Goal: Transaction & Acquisition: Book appointment/travel/reservation

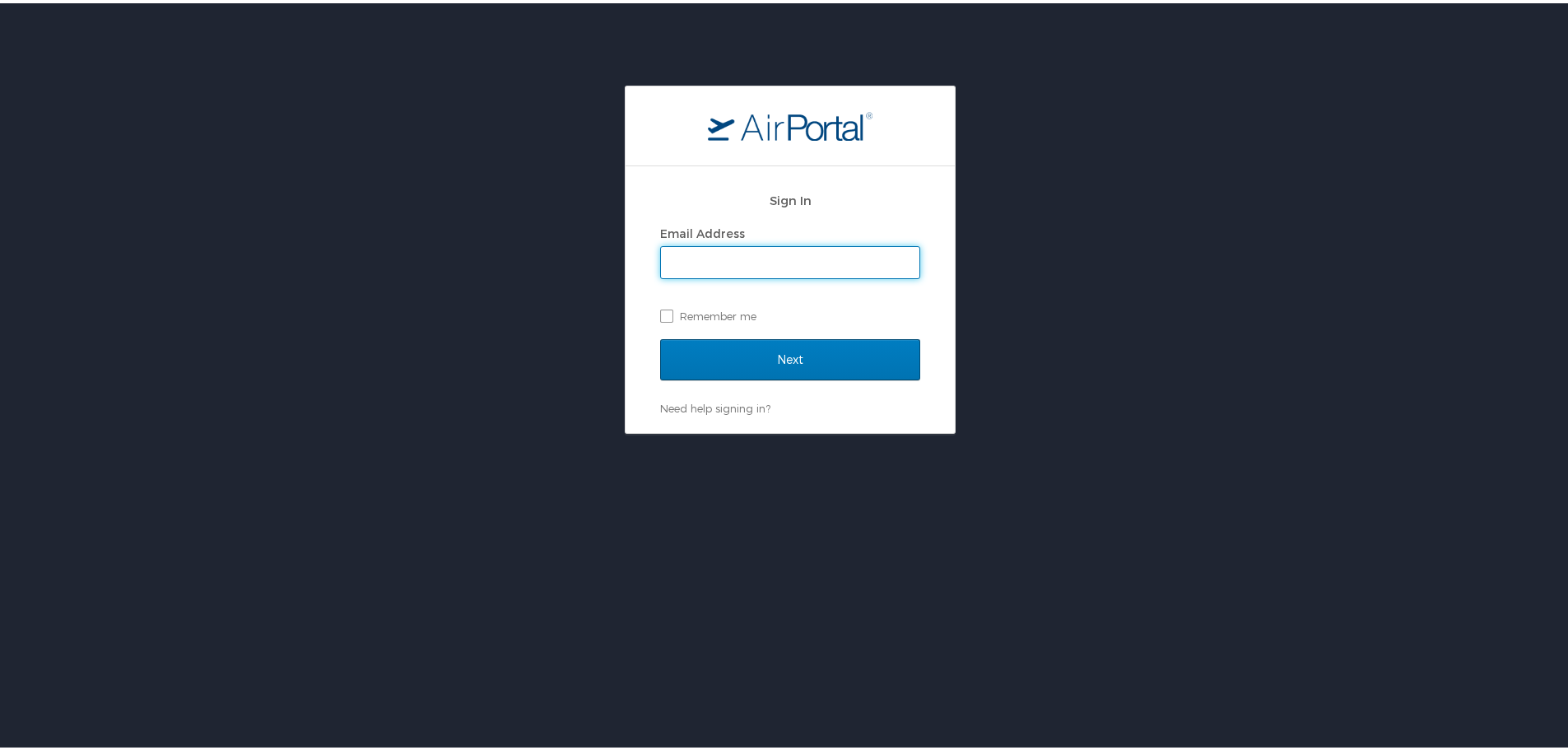
type input "brandon.swanson@curahospitality.com"
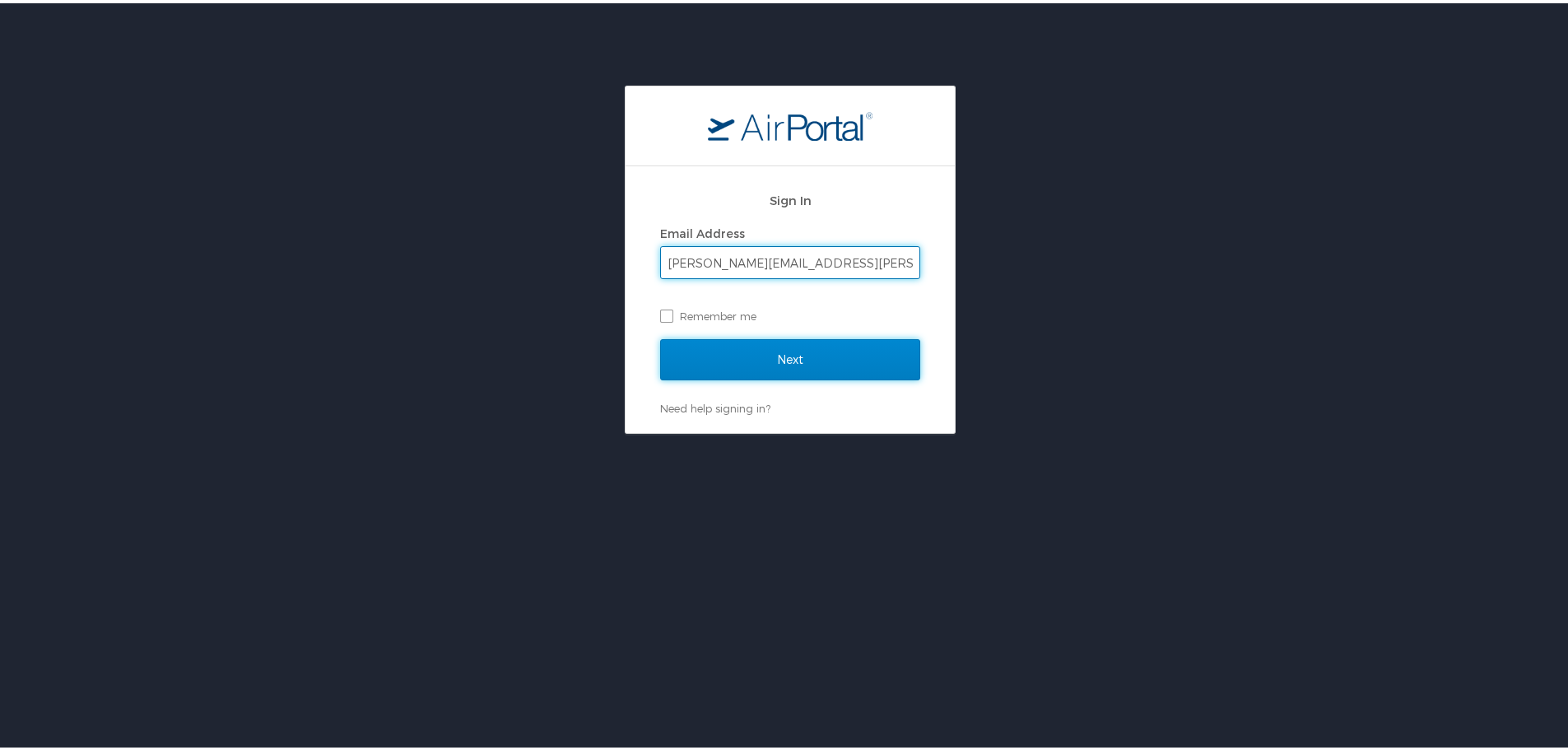
click at [753, 354] on input "Next" at bounding box center [789, 357] width 260 height 42
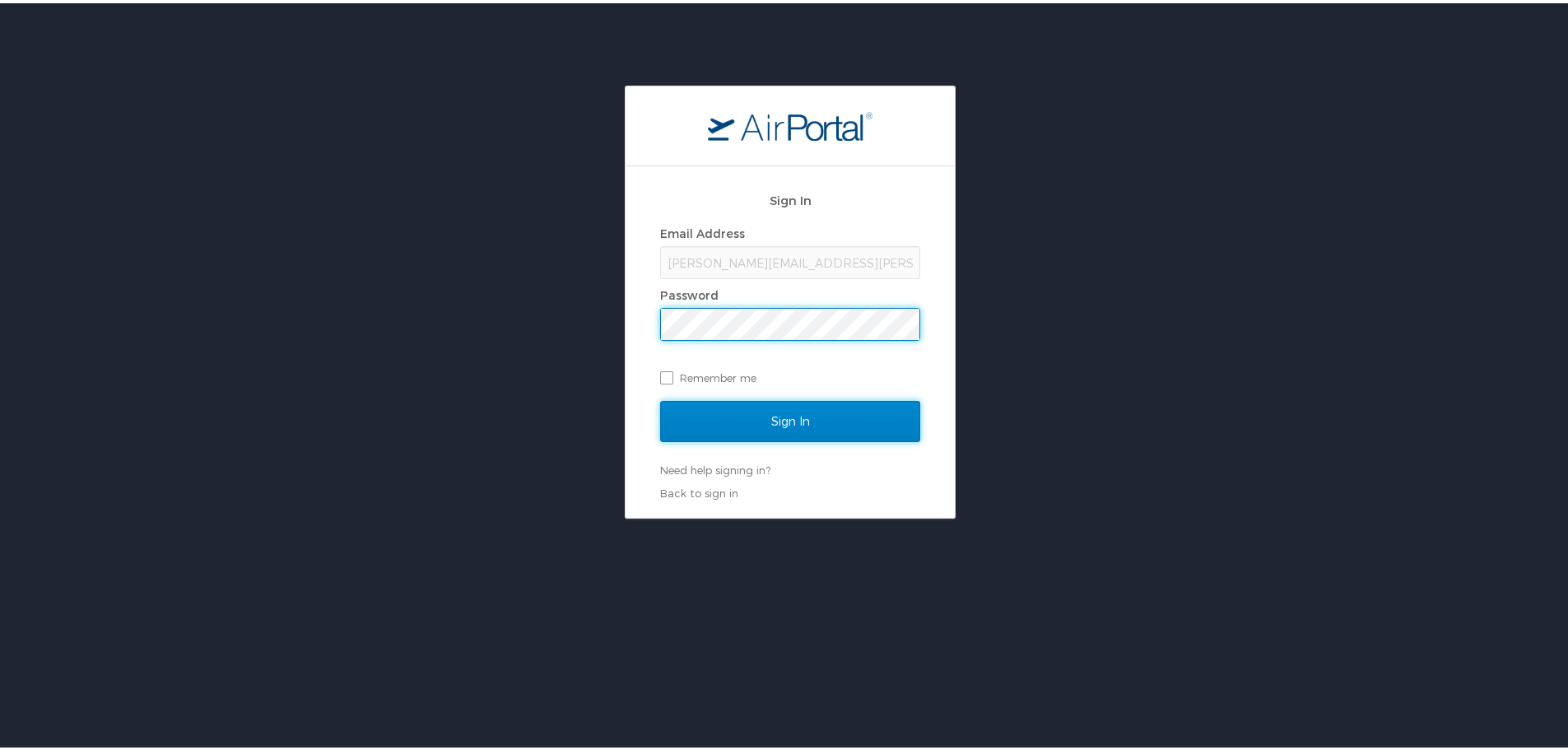
click at [774, 425] on input "Sign In" at bounding box center [789, 419] width 260 height 42
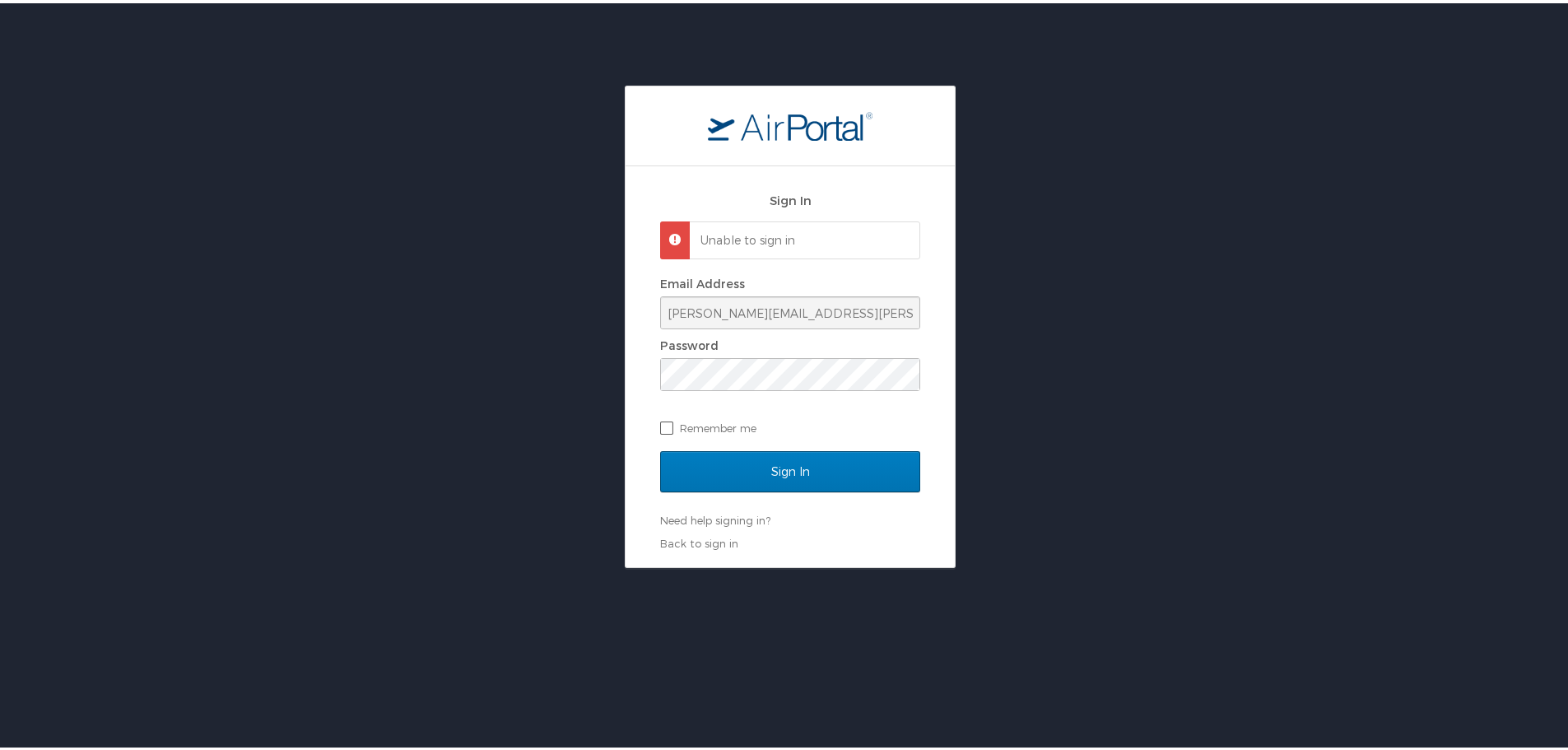
click at [662, 429] on label "Remember me" at bounding box center [789, 425] width 260 height 25
click at [662, 429] on input "Remember me" at bounding box center [664, 423] width 10 height 10
checkbox input "true"
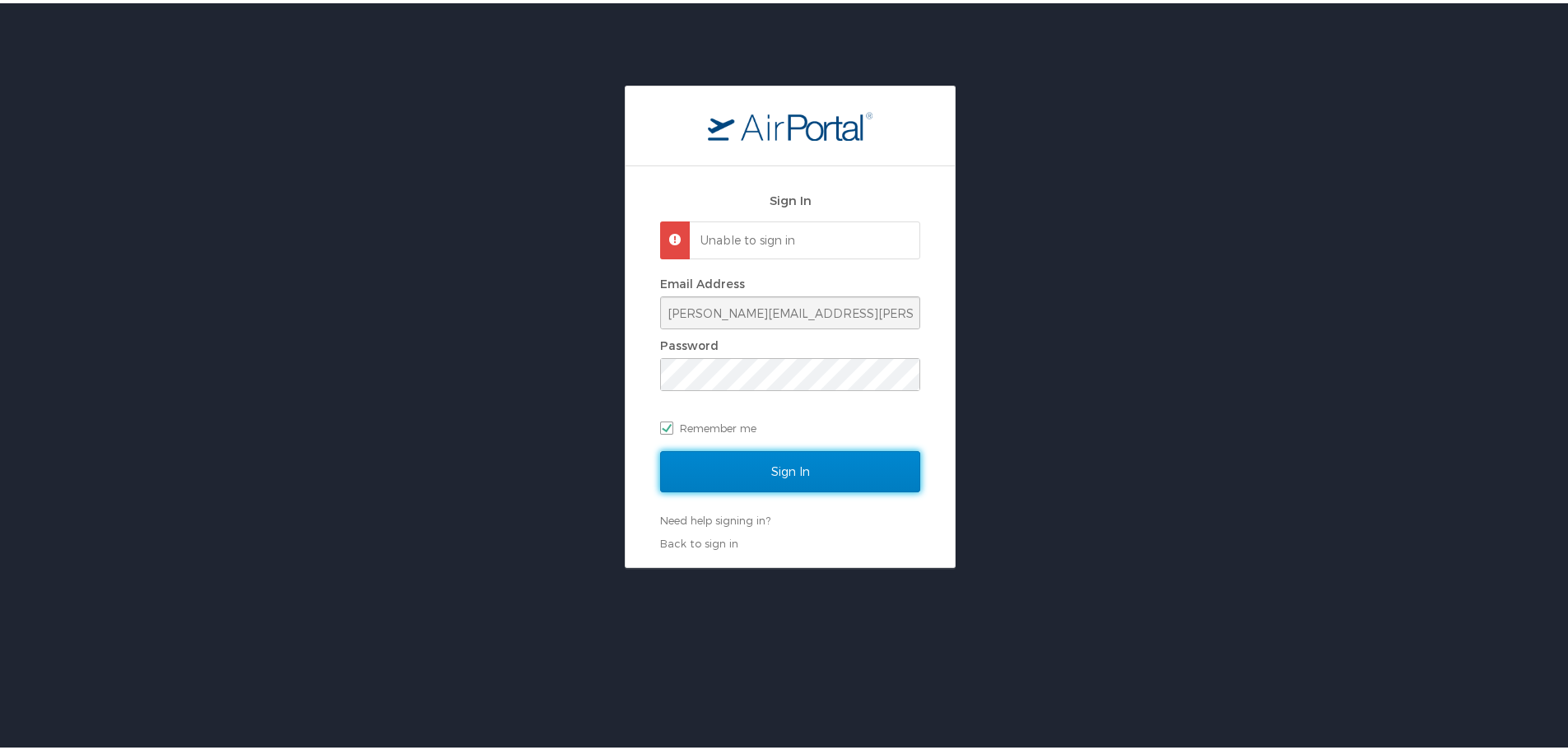
click at [748, 471] on input "Sign In" at bounding box center [789, 469] width 260 height 42
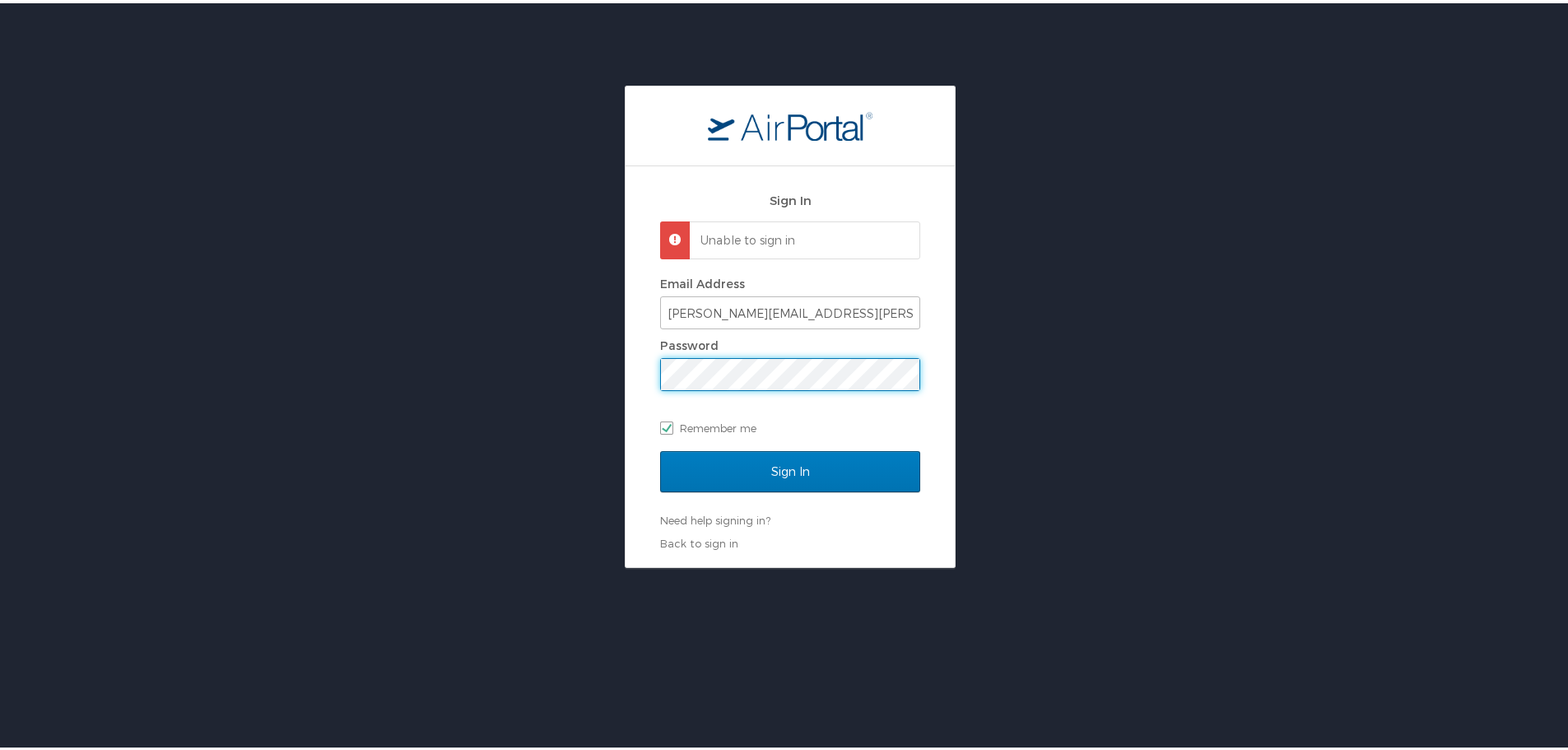
click at [585, 361] on div "Sign In Unable to sign in Email Address brandon.swanson@curahospitality.com Pas…" at bounding box center [790, 323] width 1580 height 482
click at [660, 448] on input "Sign In" at bounding box center [789, 469] width 260 height 42
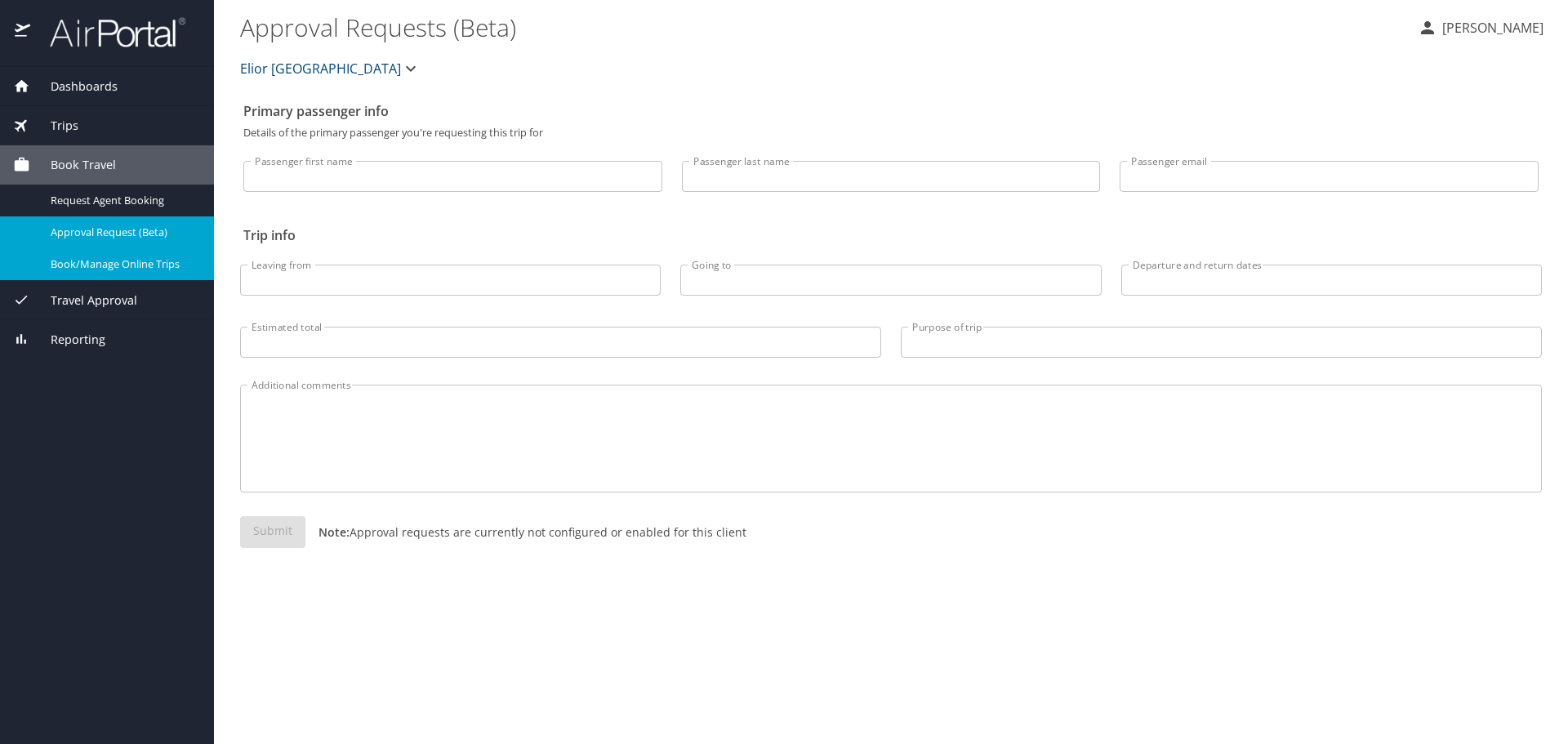
click at [51, 255] on div "Book/Manage Online Trips" at bounding box center [107, 265] width 188 height 19
